Goal: Task Accomplishment & Management: Manage account settings

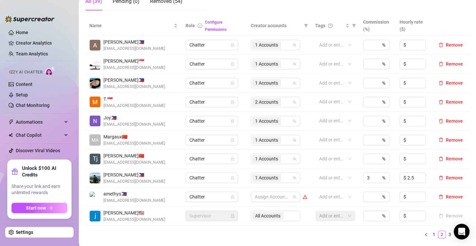
scroll to position [164, 0]
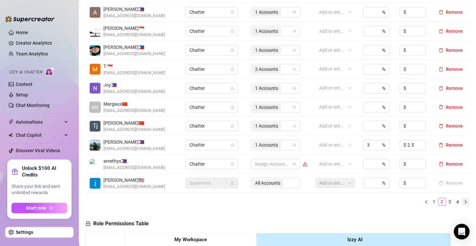
click at [464, 200] on icon "right" at bounding box center [466, 202] width 4 height 4
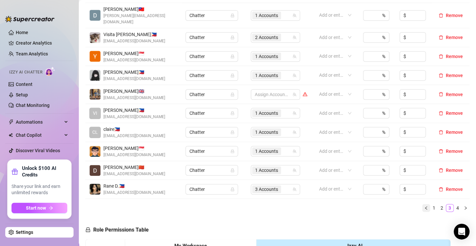
click at [424, 206] on icon "left" at bounding box center [426, 208] width 4 height 4
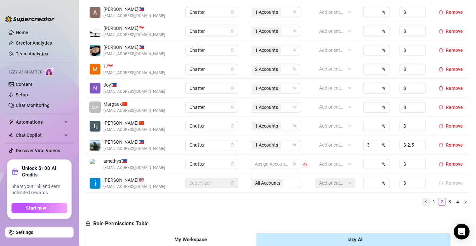
click at [424, 201] on icon "left" at bounding box center [426, 202] width 4 height 4
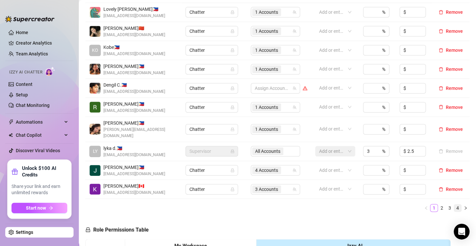
click at [464, 206] on icon "right" at bounding box center [466, 208] width 4 height 4
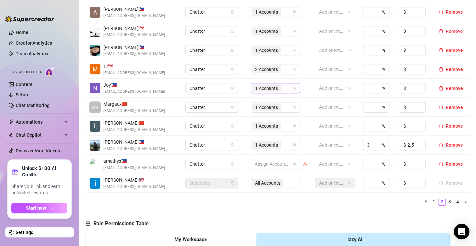
click at [265, 88] on span "1 Accounts" at bounding box center [266, 88] width 23 height 7
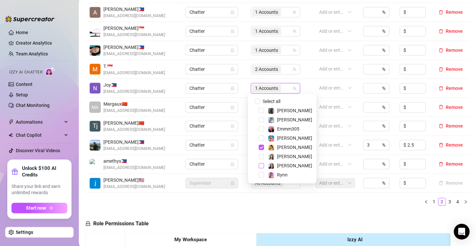
click at [262, 166] on span "Select tree node" at bounding box center [261, 165] width 5 height 5
click at [291, 208] on div "Name Role Configure Permissions Creator accounts Tags Commission (%) Hourly rat…" at bounding box center [277, 97] width 384 height 228
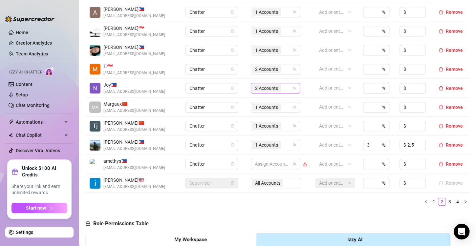
click at [258, 90] on span "2 Accounts" at bounding box center [266, 88] width 23 height 7
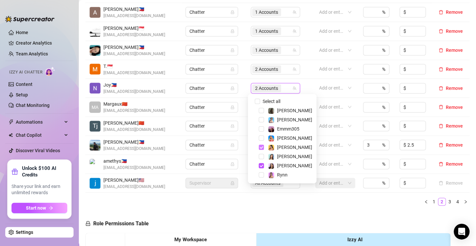
click at [260, 148] on span "Select tree node" at bounding box center [261, 147] width 5 height 5
click at [262, 87] on span "1 Accounts" at bounding box center [266, 88] width 23 height 7
